Goal: Task Accomplishment & Management: Use online tool/utility

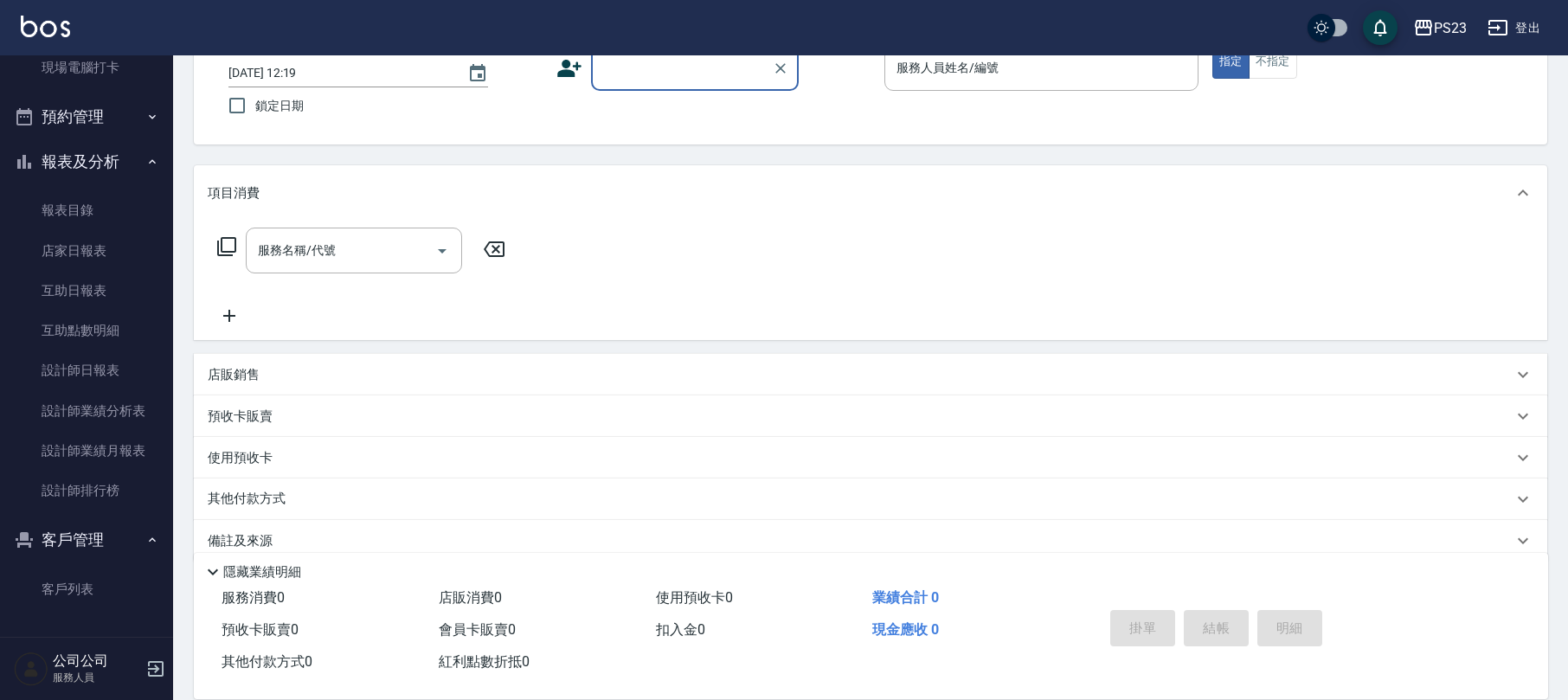
scroll to position [139, 0]
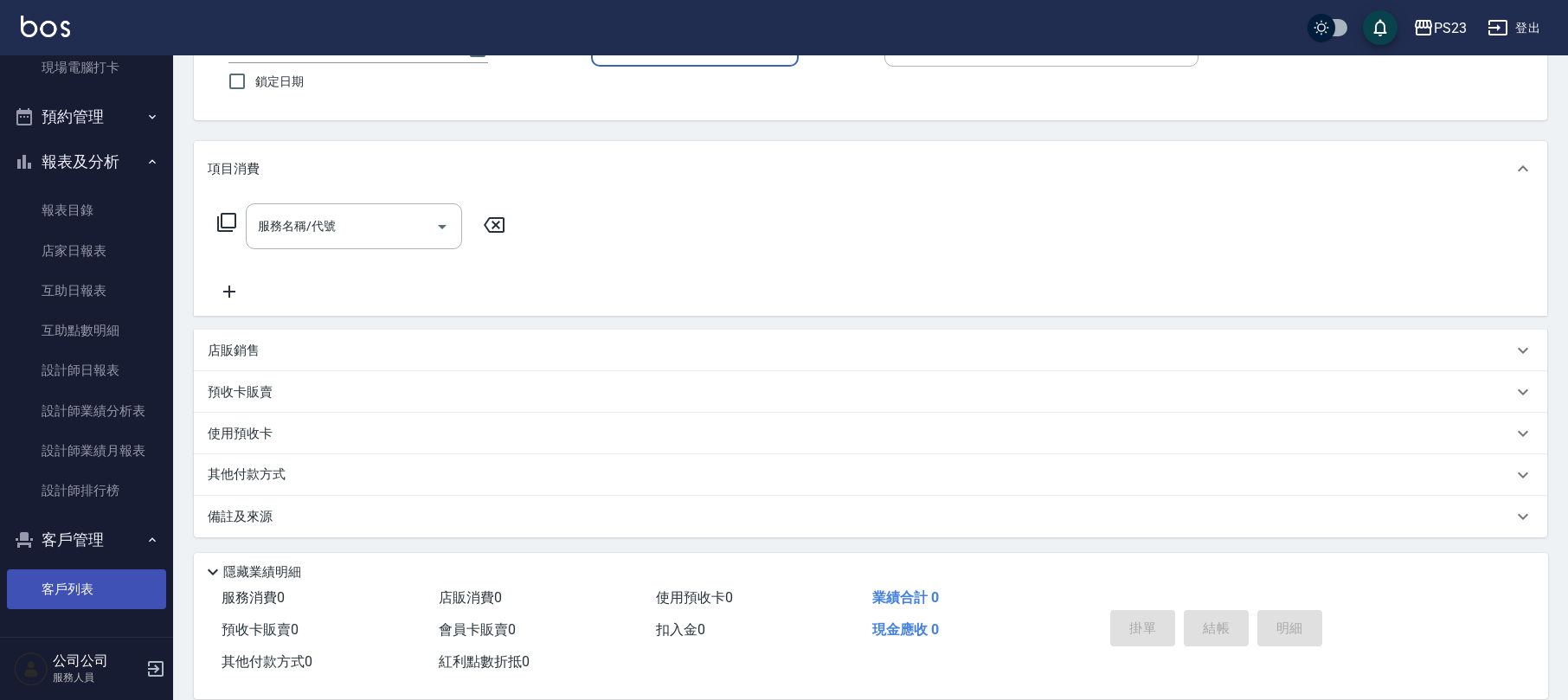
click at [74, 582] on link "客戶列表" at bounding box center [86, 589] width 159 height 40
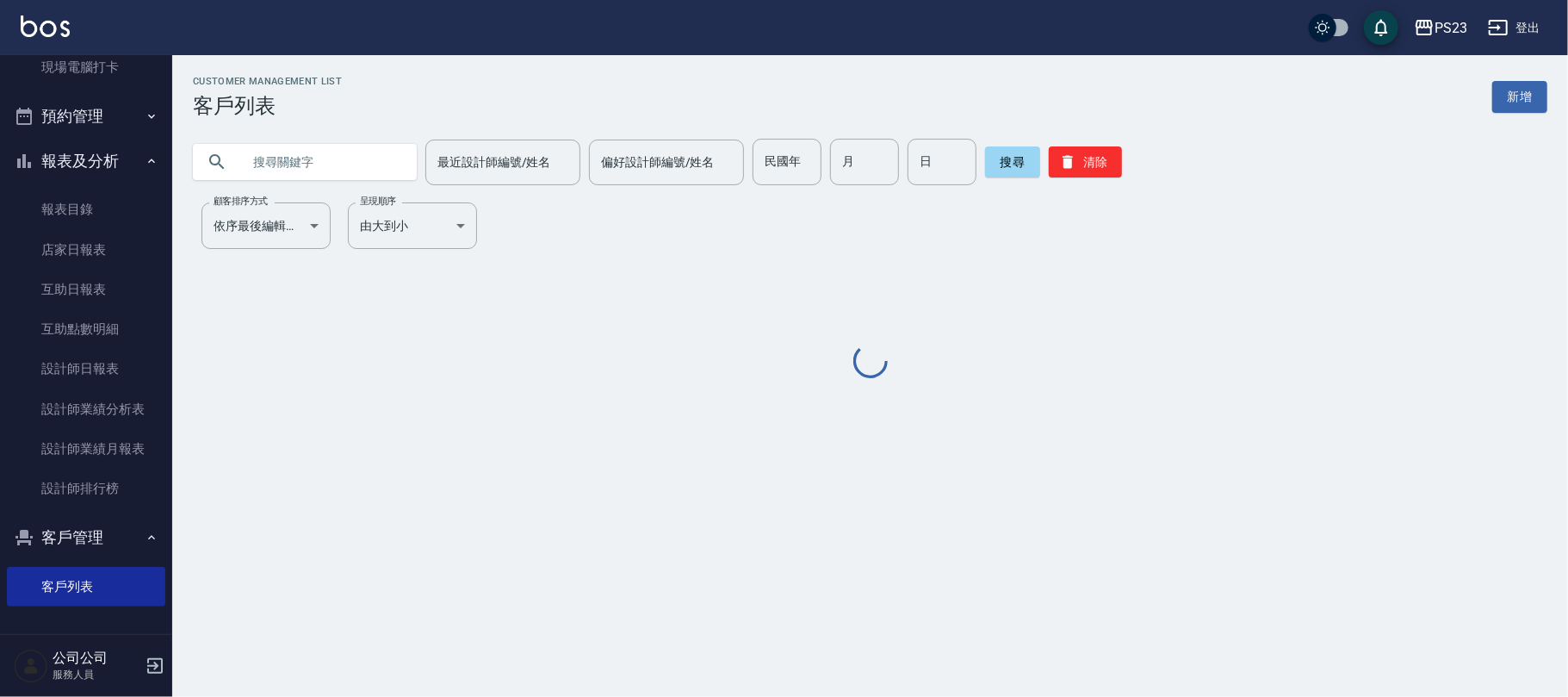
click at [319, 174] on input "text" at bounding box center [321, 162] width 162 height 47
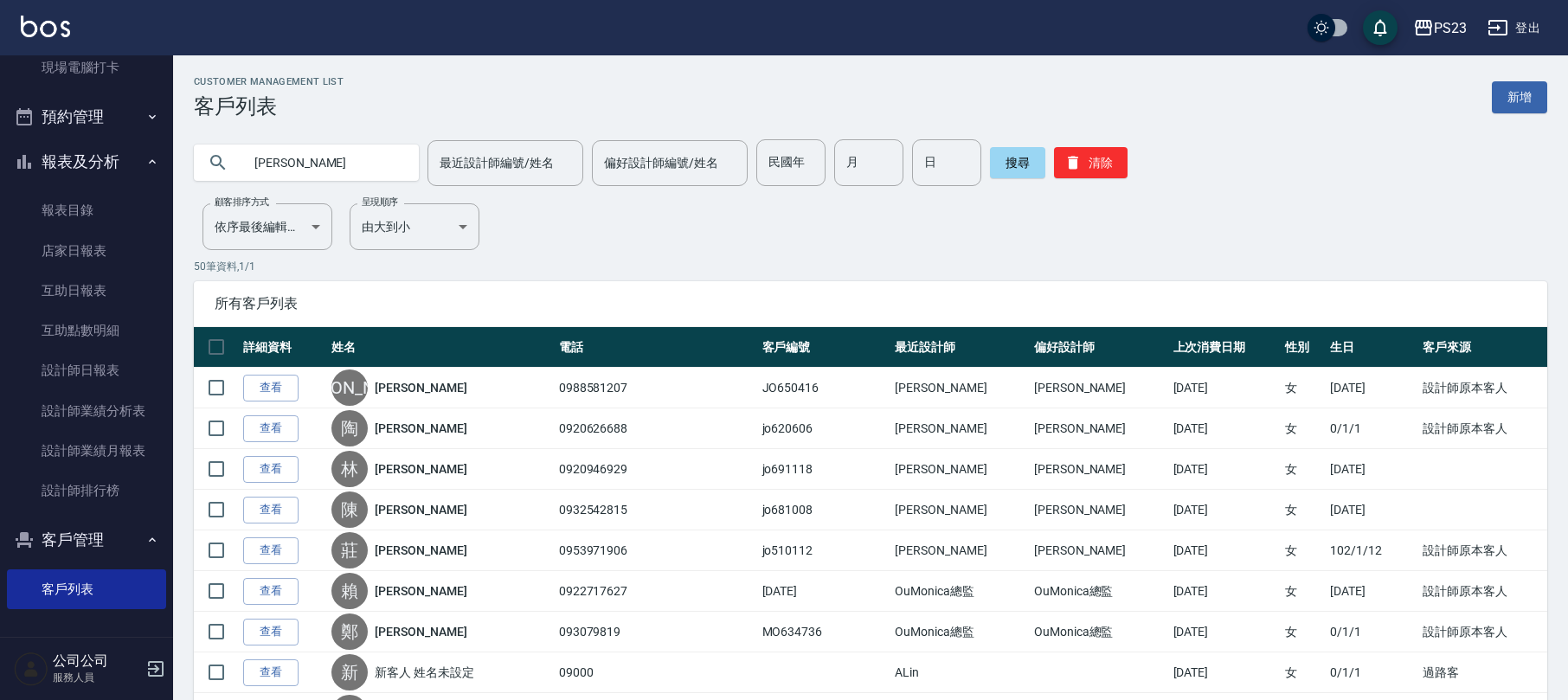
type input "[PERSON_NAME]"
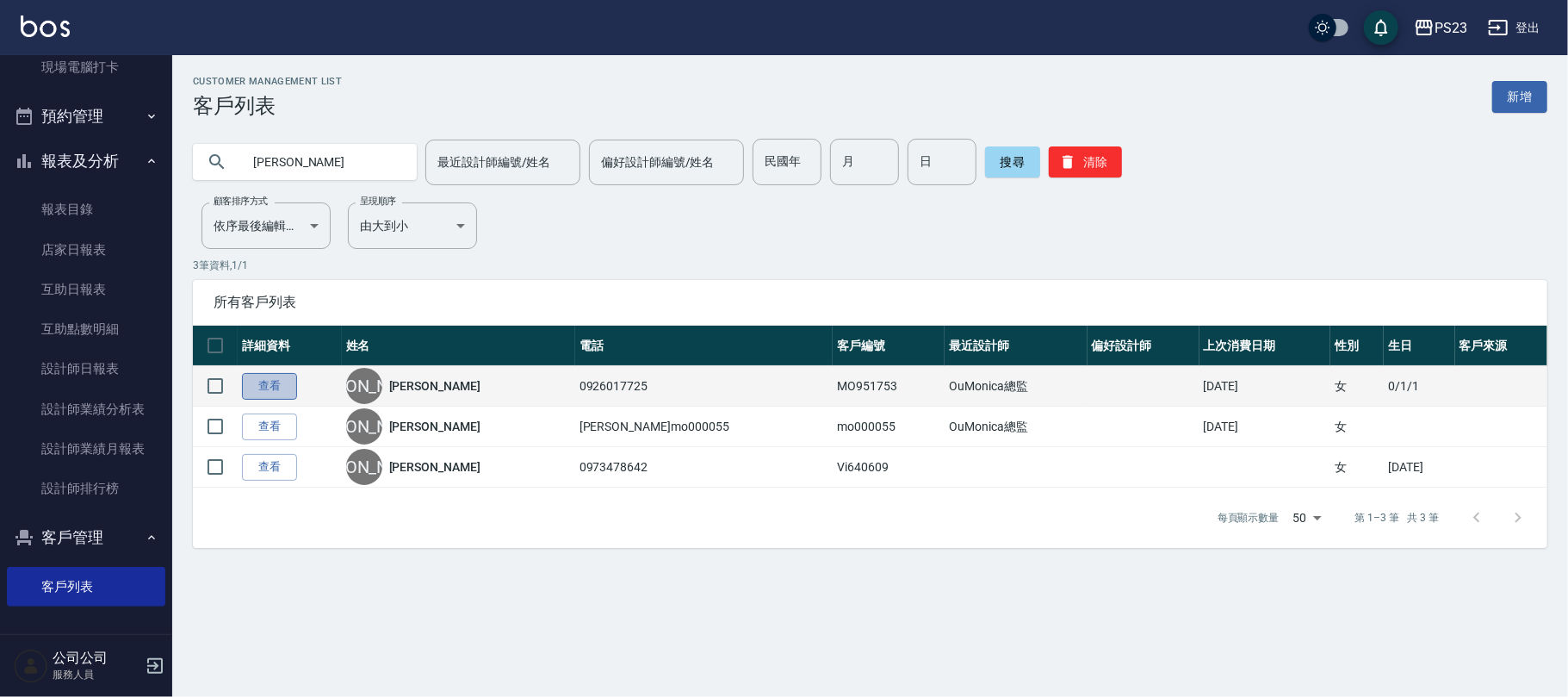
click at [260, 376] on link "查看" at bounding box center [269, 386] width 55 height 27
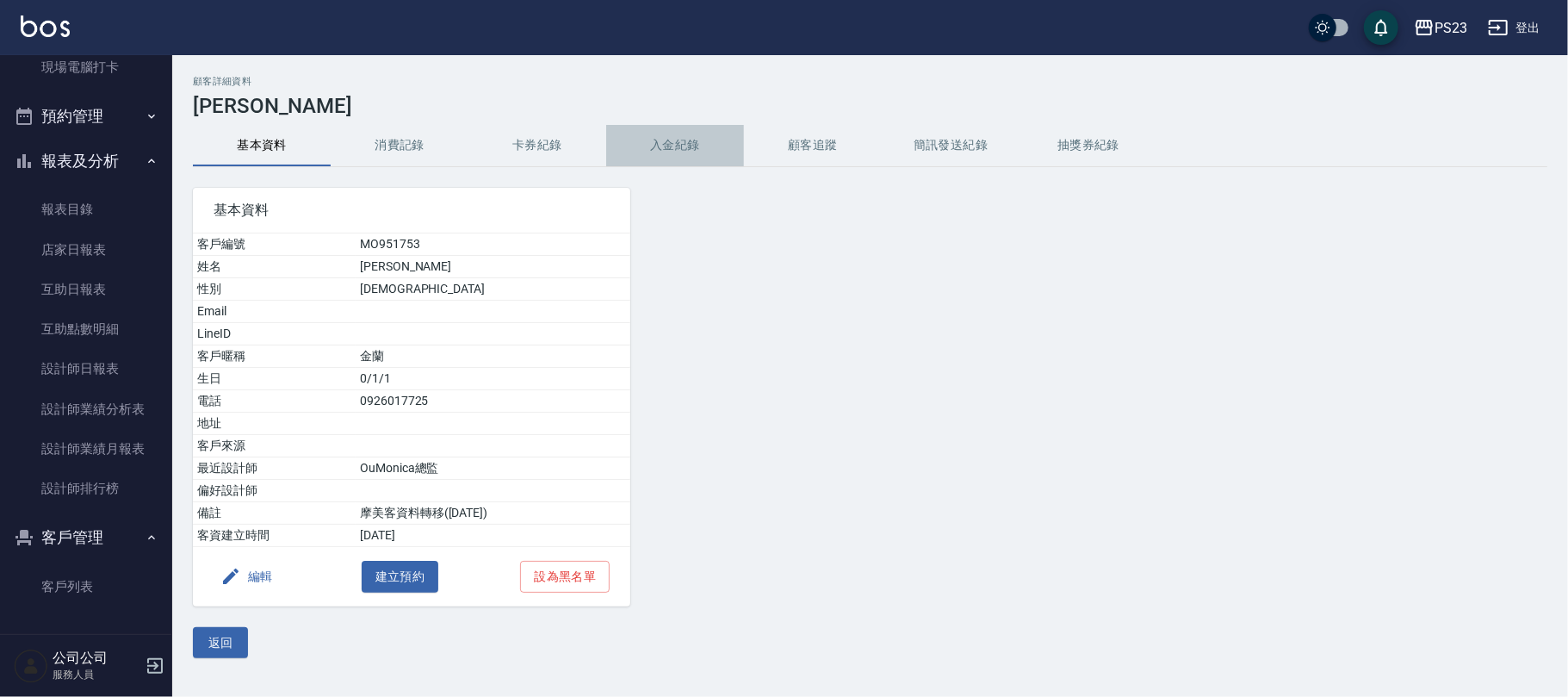
click at [710, 141] on button "入金紀錄" at bounding box center [675, 145] width 138 height 42
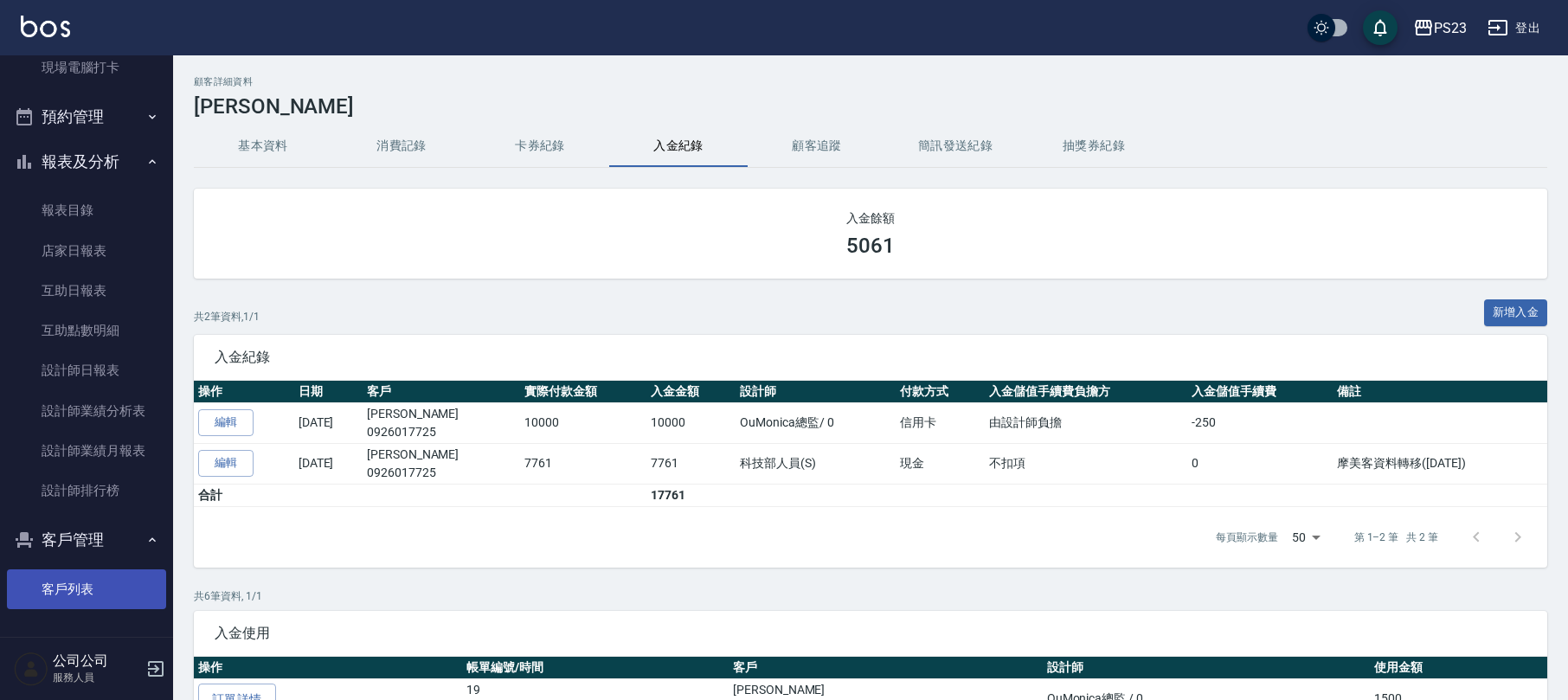
click at [53, 586] on link "客戶列表" at bounding box center [86, 589] width 159 height 40
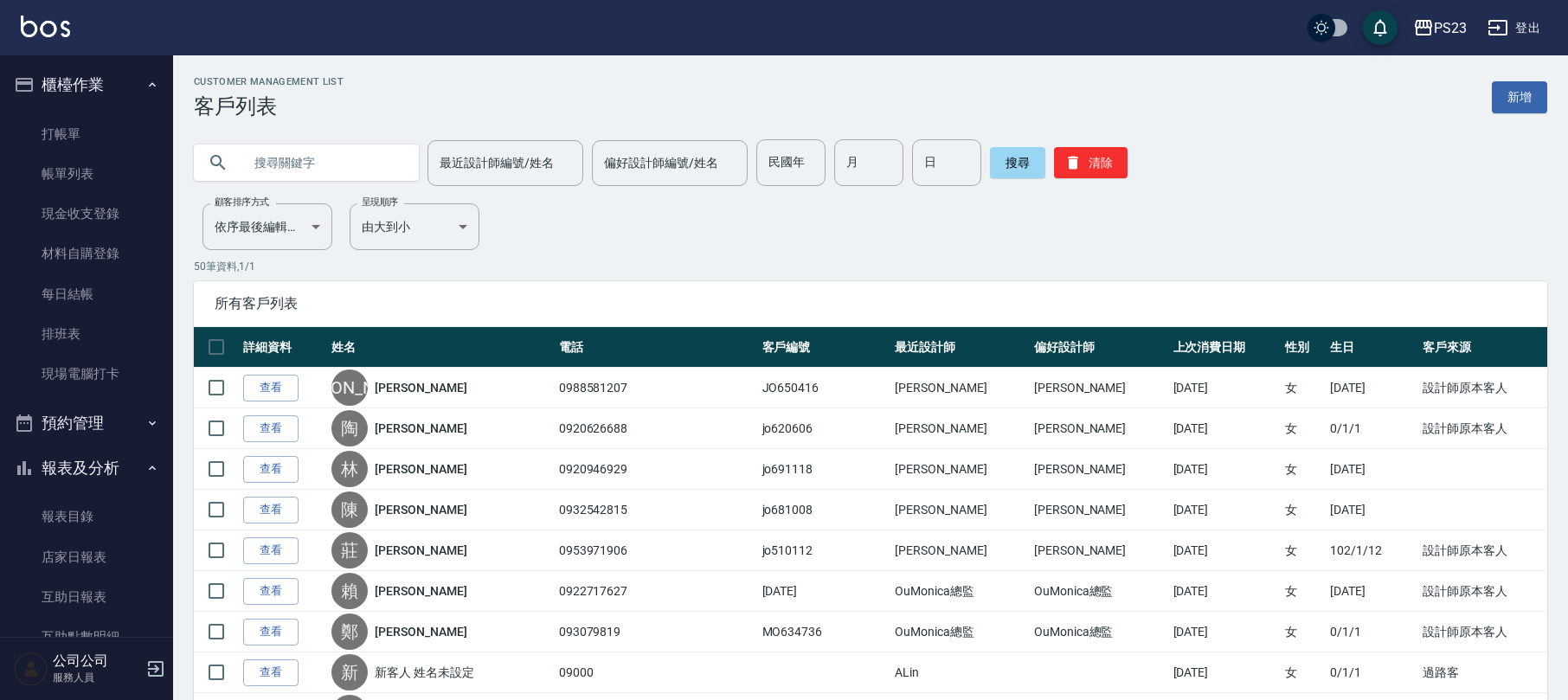
click at [55, 107] on ul "打帳單 帳單列表 現金收支登錄 材料自購登錄 每日結帳 排班表 現場電腦打卡" at bounding box center [86, 255] width 159 height 295
click at [52, 122] on link "打帳單" at bounding box center [86, 134] width 159 height 40
